Goal: Check status: Check status

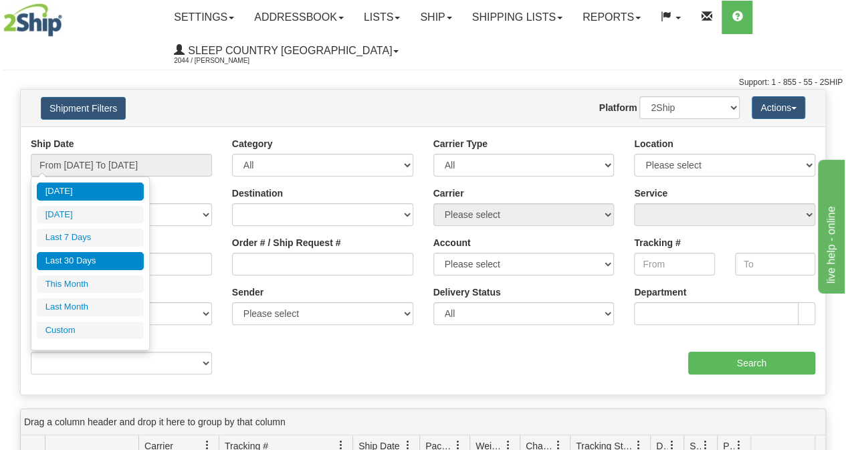
click at [79, 261] on li "Last 30 Days" at bounding box center [90, 261] width 107 height 18
type input "From [DATE] To [DATE]"
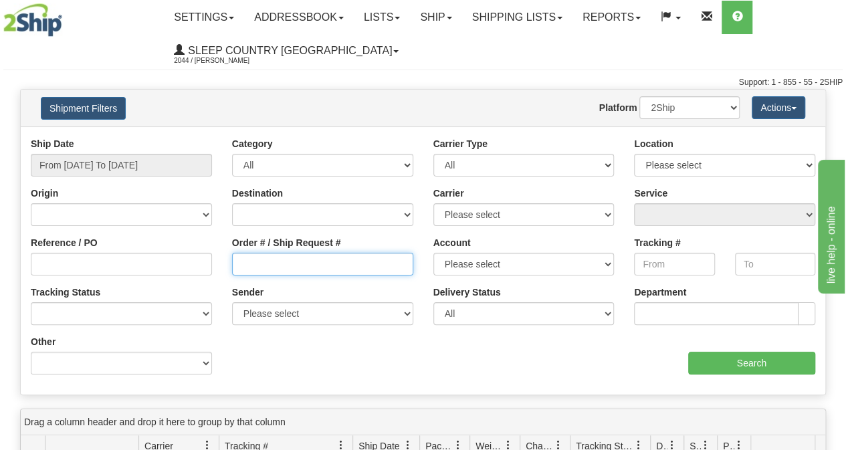
click at [342, 263] on input "Order # / Ship Request #" at bounding box center [322, 264] width 181 height 23
paste input "9007I112131"
type input "9007I112131"
click at [762, 348] on div "aaa Search" at bounding box center [624, 354] width 402 height 39
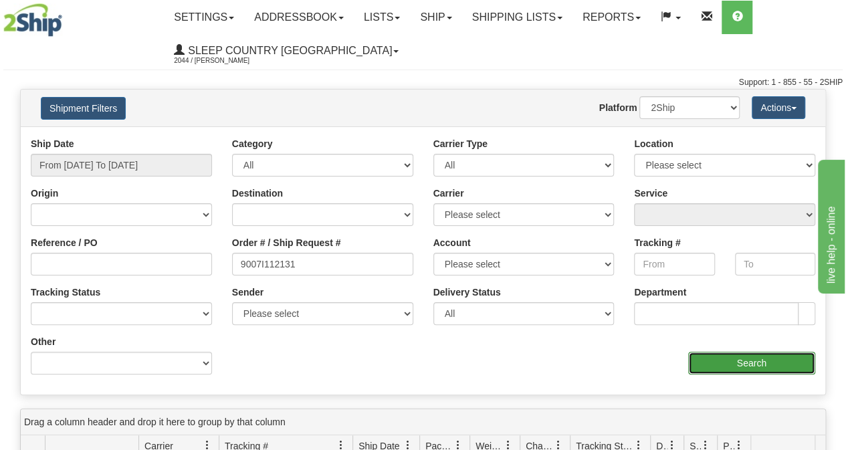
click at [765, 363] on input "Search" at bounding box center [752, 363] width 128 height 23
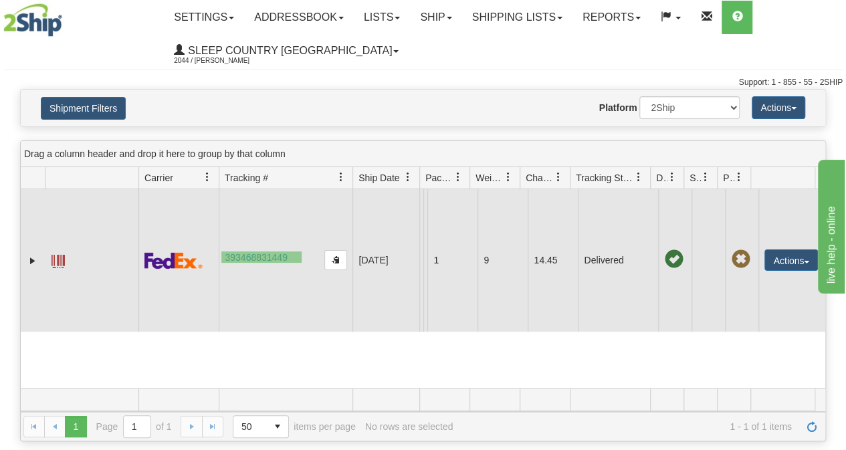
drag, startPoint x: 301, startPoint y: 251, endPoint x: 221, endPoint y: 263, distance: 81.0
click at [221, 263] on td "393468831449" at bounding box center [286, 260] width 134 height 142
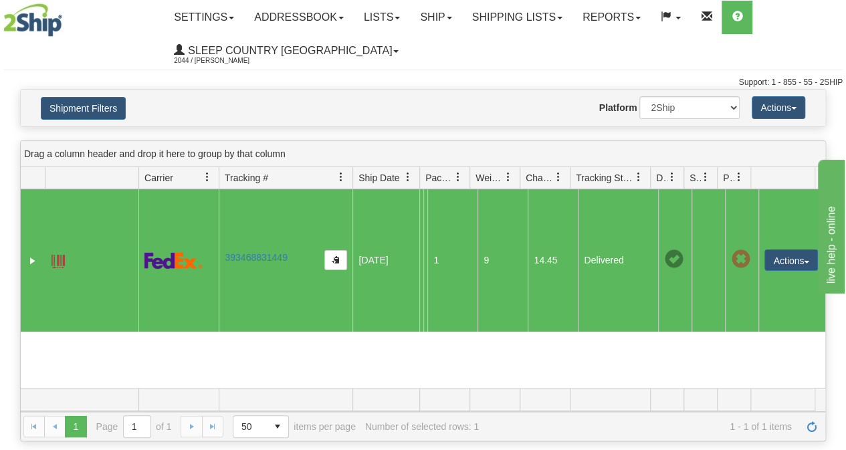
drag, startPoint x: 290, startPoint y: 254, endPoint x: 235, endPoint y: 273, distance: 58.1
click at [235, 273] on td "393468831449" at bounding box center [286, 260] width 134 height 142
click at [215, 226] on td at bounding box center [178, 260] width 80 height 142
click at [223, 224] on td "393468831449" at bounding box center [286, 260] width 134 height 142
drag, startPoint x: 221, startPoint y: 251, endPoint x: 292, endPoint y: 271, distance: 74.5
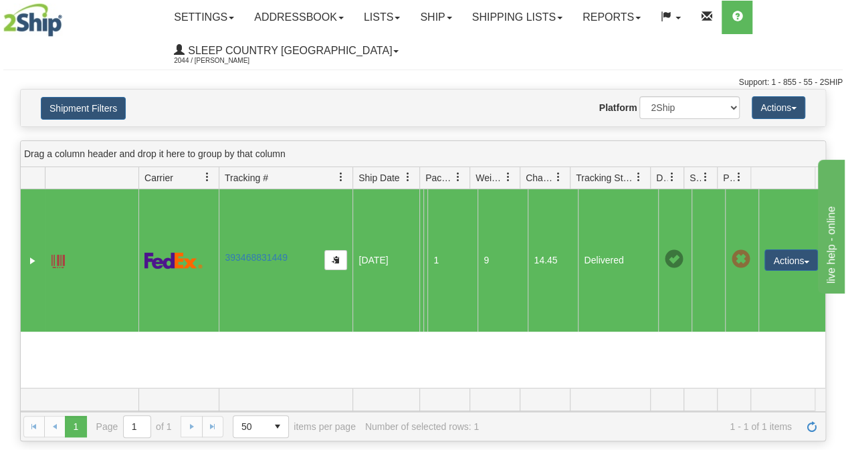
click at [292, 271] on td "393468831449" at bounding box center [286, 260] width 134 height 142
click at [266, 253] on link "393468831449" at bounding box center [256, 257] width 62 height 11
